Goal: Task Accomplishment & Management: Use online tool/utility

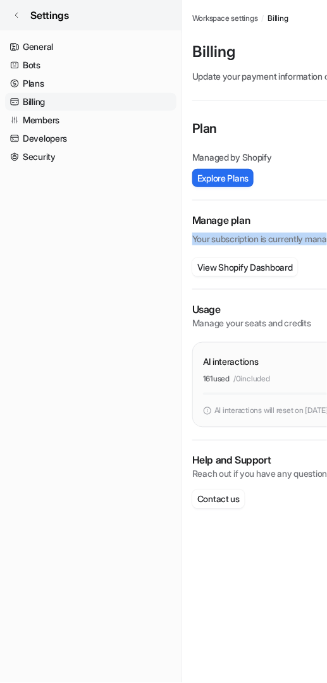
click at [25, 18] on link "Settings" at bounding box center [91, 15] width 182 height 30
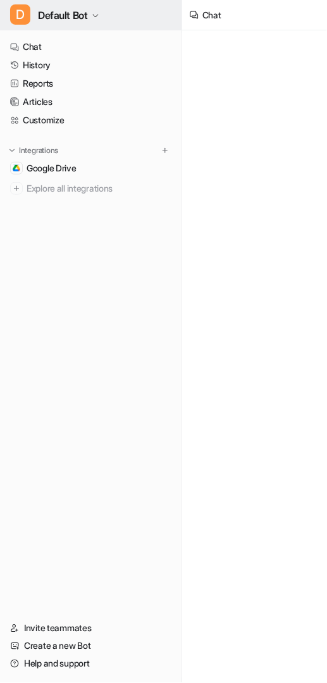
click at [88, 22] on span "Default Bot" at bounding box center [63, 15] width 50 height 18
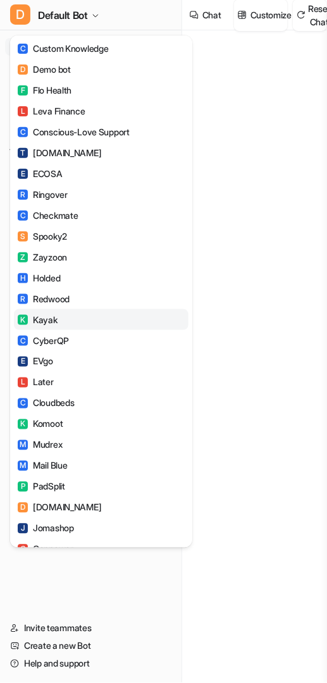
type textarea "**********"
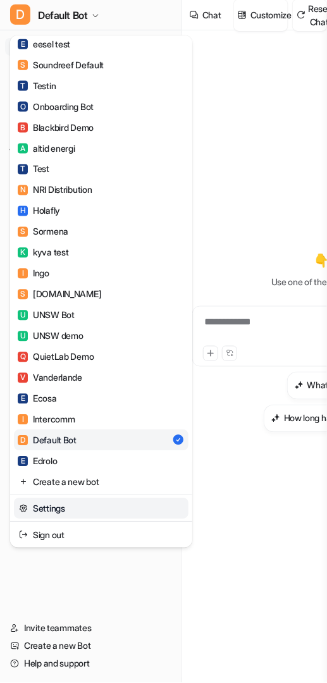
click at [51, 503] on link "Settings" at bounding box center [101, 509] width 175 height 21
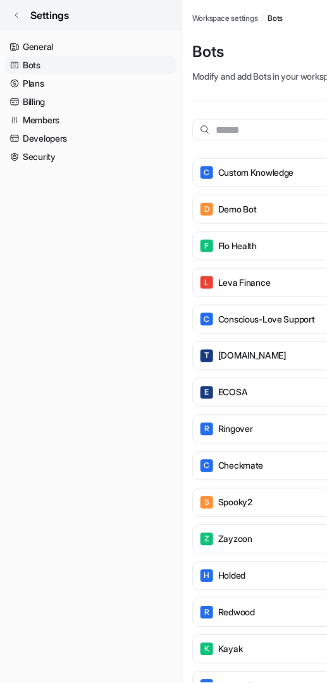
click at [20, 16] on link "Settings" at bounding box center [91, 15] width 182 height 30
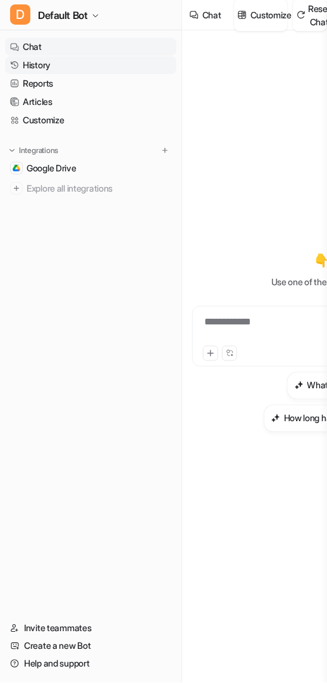
click at [130, 67] on link "History" at bounding box center [90, 65] width 171 height 18
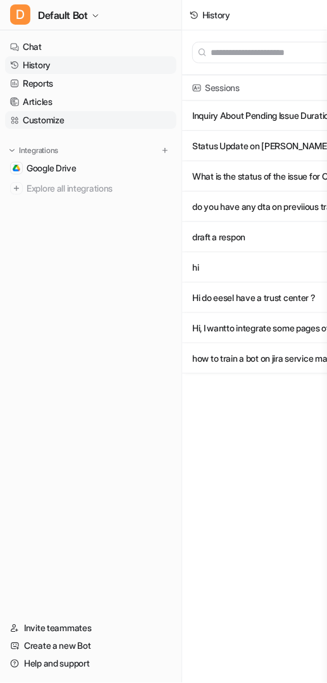
click at [83, 119] on link "Customize" at bounding box center [90, 120] width 171 height 18
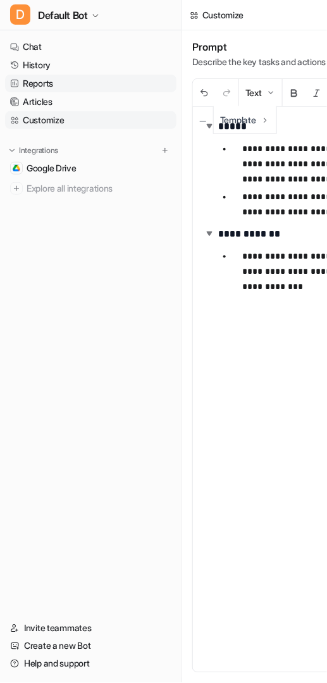
click at [89, 87] on link "Reports" at bounding box center [90, 84] width 171 height 18
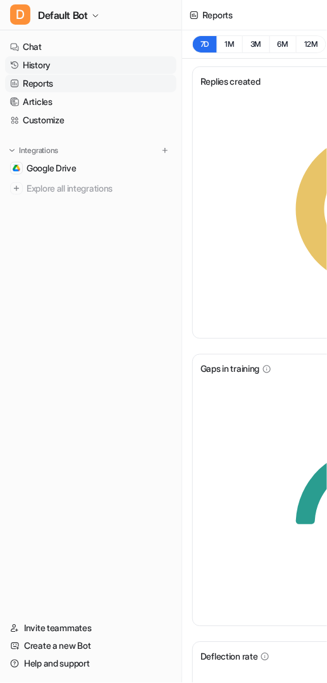
click at [66, 63] on link "History" at bounding box center [90, 65] width 171 height 18
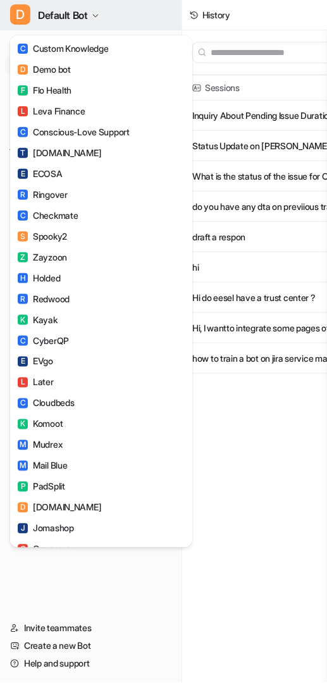
click at [86, 19] on span "Default Bot" at bounding box center [63, 15] width 50 height 18
click at [87, 19] on span "Default Bot" at bounding box center [63, 15] width 50 height 18
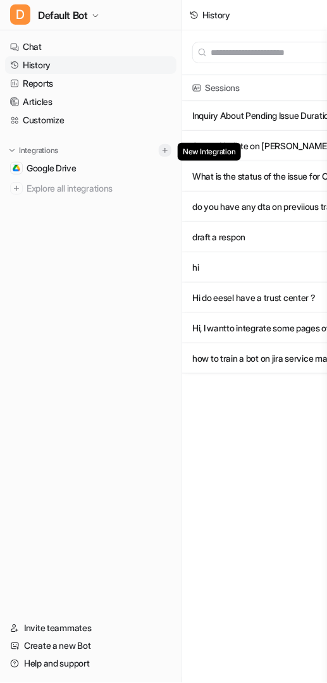
click at [166, 149] on img at bounding box center [165, 150] width 9 height 9
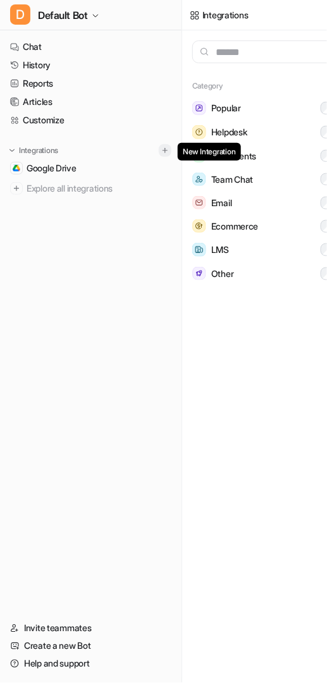
scroll to position [0, 6]
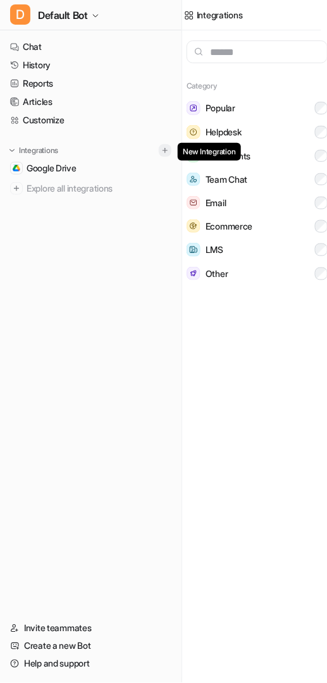
click at [166, 149] on img at bounding box center [165, 150] width 9 height 9
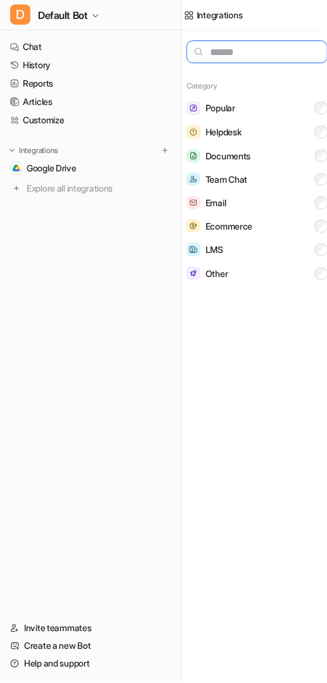
click at [259, 52] on input "text" at bounding box center [257, 51] width 141 height 23
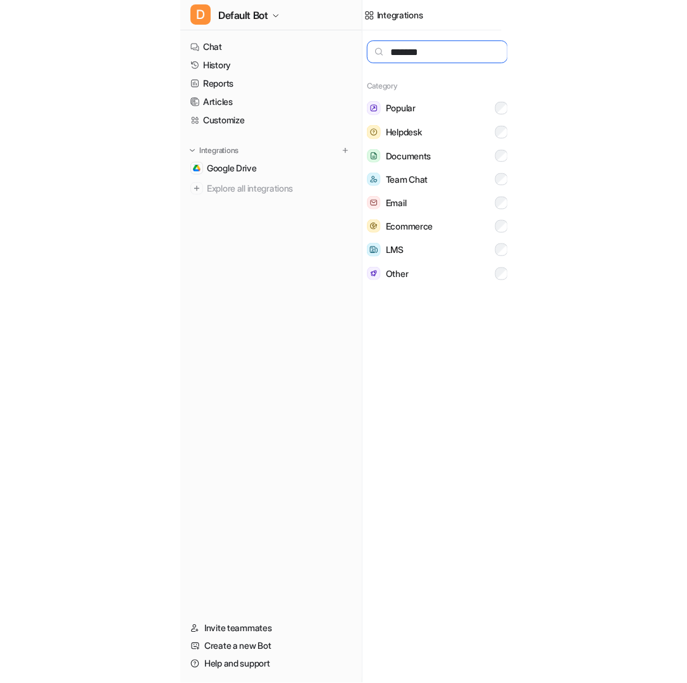
scroll to position [0, 0]
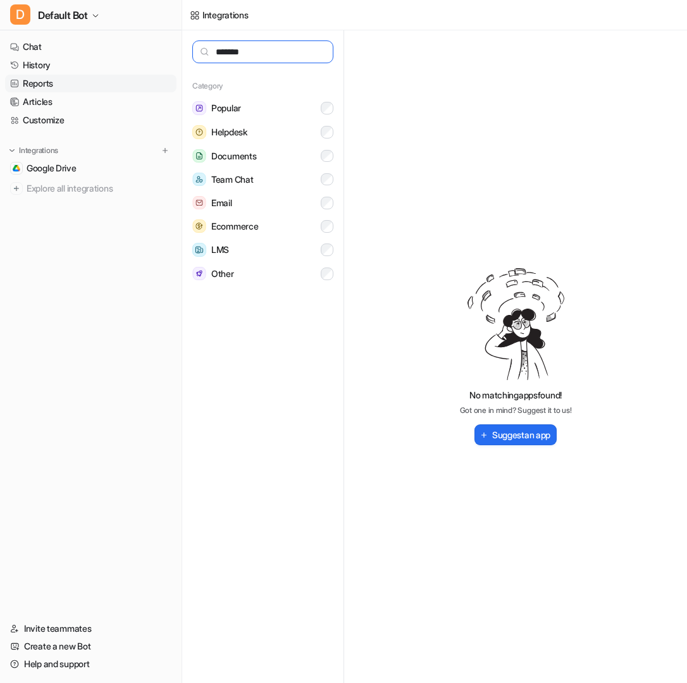
type input "*******"
click at [81, 82] on link "Reports" at bounding box center [90, 84] width 171 height 18
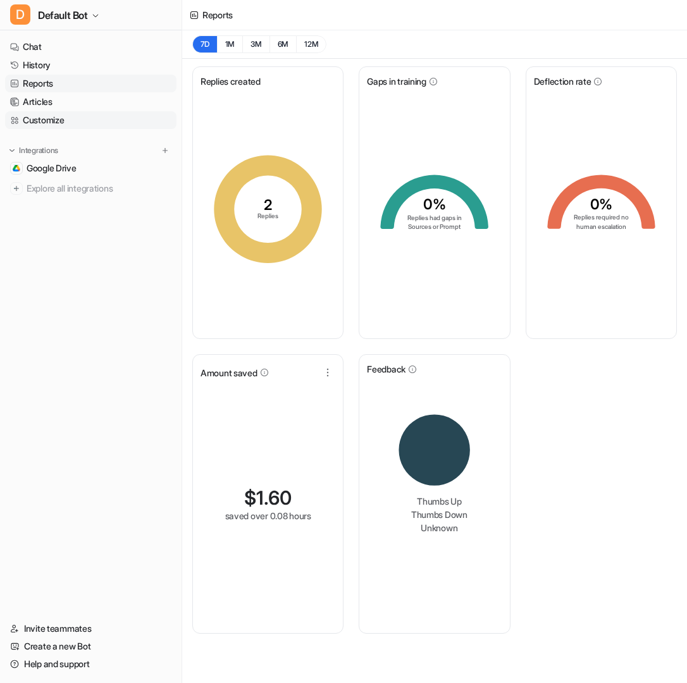
click at [82, 115] on link "Customize" at bounding box center [90, 120] width 171 height 18
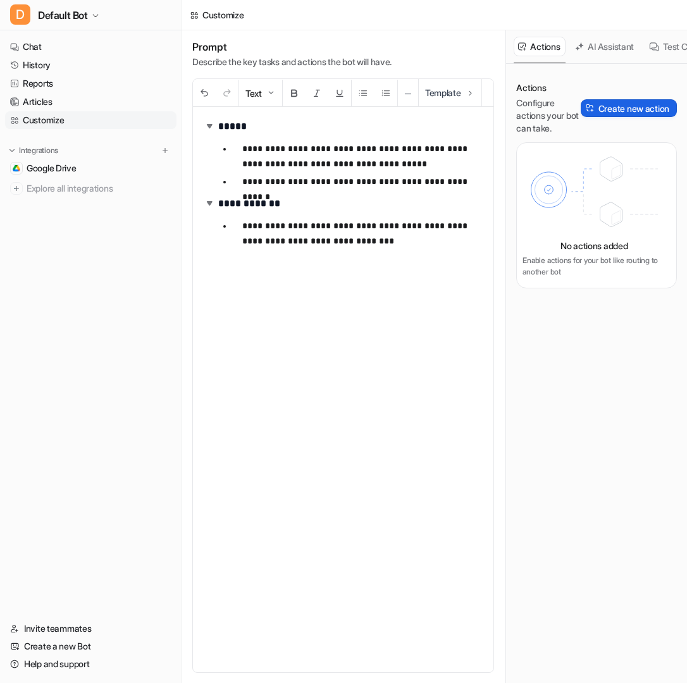
click at [327, 112] on button "Create new action" at bounding box center [629, 108] width 96 height 18
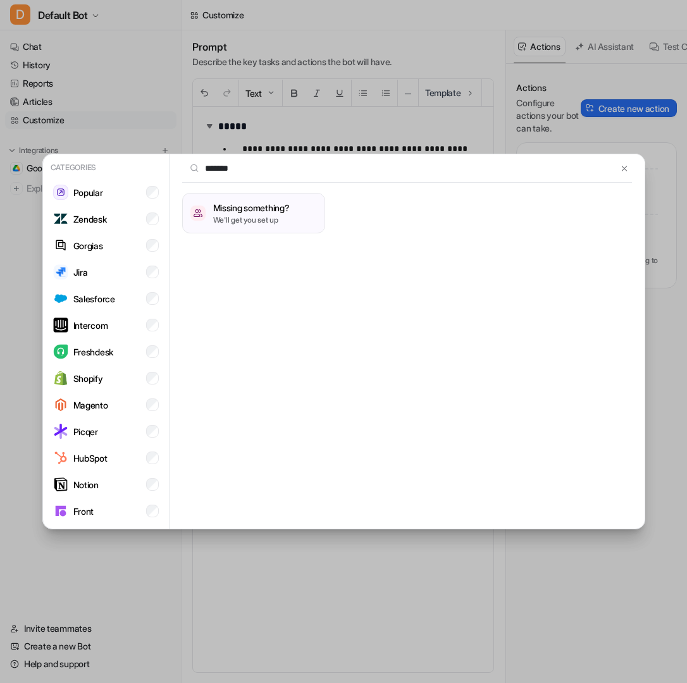
type input "*******"
